Goal: Information Seeking & Learning: Find specific fact

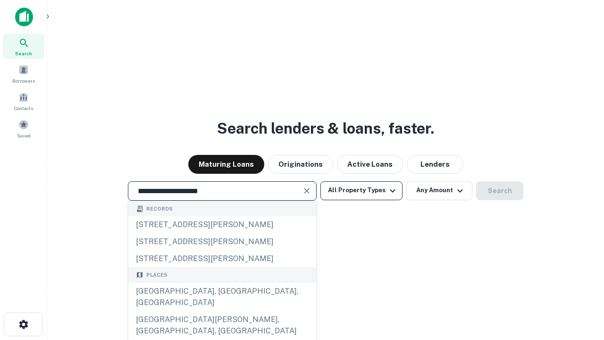
click at [222, 311] on div "[GEOGRAPHIC_DATA], [GEOGRAPHIC_DATA], [GEOGRAPHIC_DATA]" at bounding box center [222, 297] width 188 height 28
click at [362, 190] on button "All Property Types" at bounding box center [362, 190] width 82 height 19
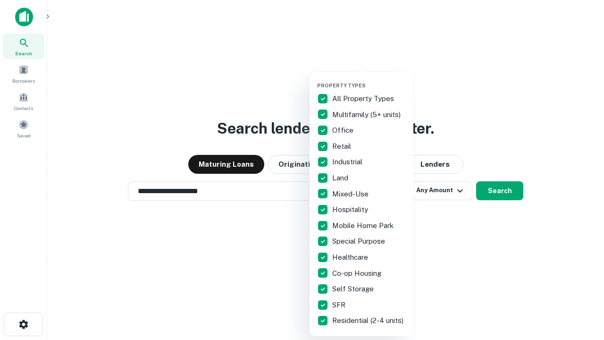
type input "**********"
click at [369, 79] on button "button" at bounding box center [369, 79] width 104 height 0
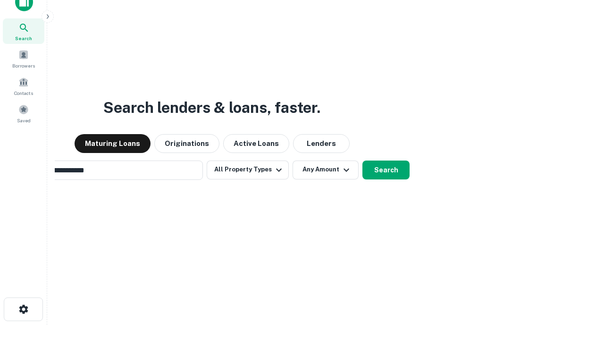
scroll to position [68, 267]
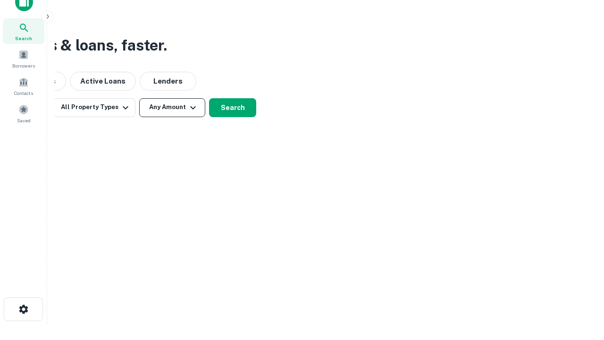
click at [172, 107] on button "Any Amount" at bounding box center [172, 107] width 66 height 19
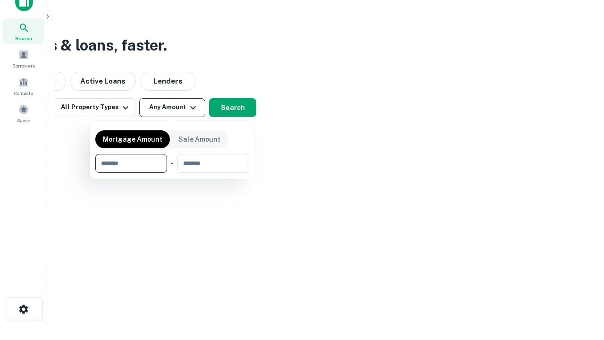
type input "*******"
click at [172, 173] on button "button" at bounding box center [172, 173] width 154 height 0
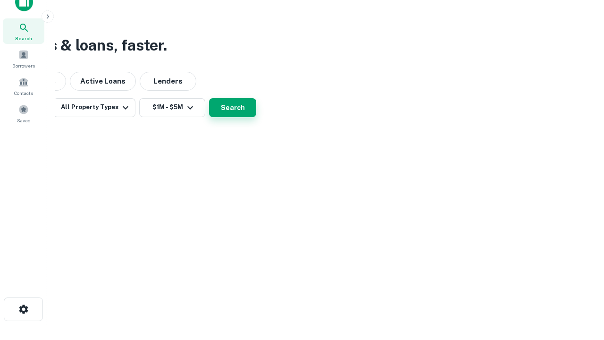
click at [256, 117] on button "Search" at bounding box center [232, 107] width 47 height 19
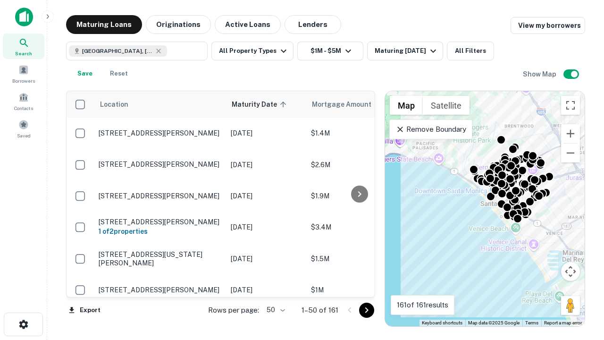
click at [274, 310] on body "Search Borrowers Contacts Saved Maturing Loans Originations Active Loans Lender…" at bounding box center [302, 170] width 604 height 340
click at [275, 286] on li "25" at bounding box center [274, 286] width 27 height 17
